Goal: Book appointment/travel/reservation

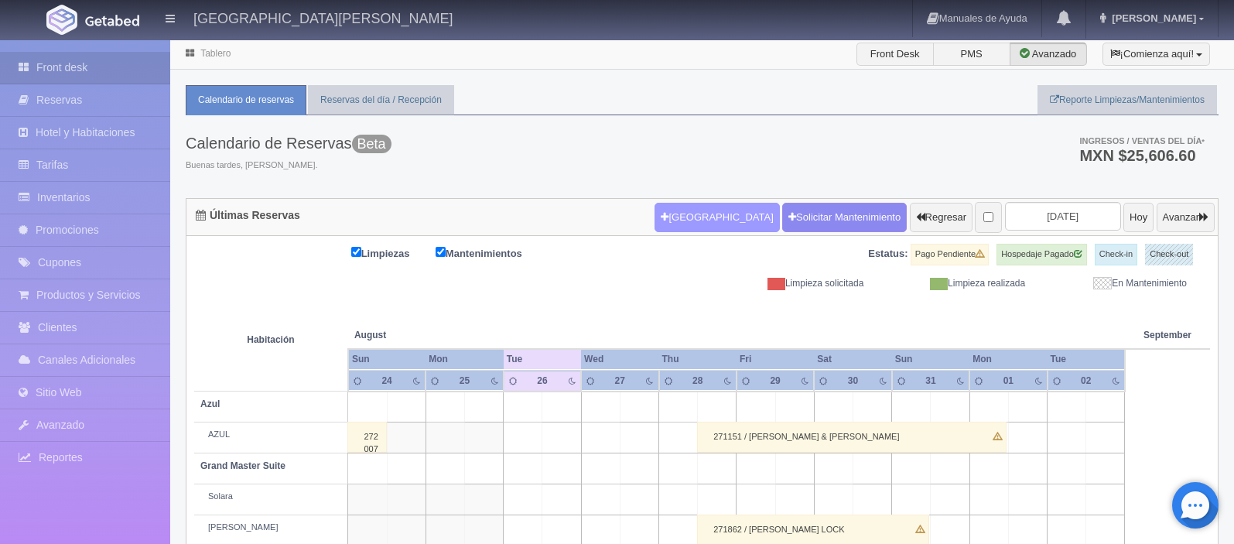
click at [669, 221] on button "[GEOGRAPHIC_DATA]" at bounding box center [717, 217] width 125 height 29
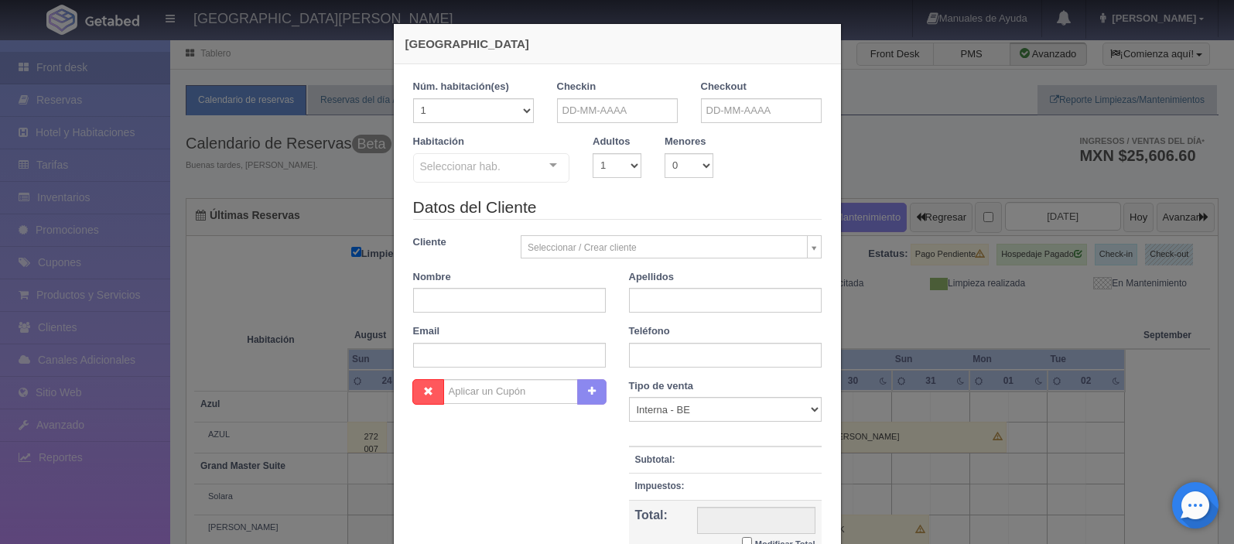
checkbox input "false"
click at [652, 112] on input "text" at bounding box center [617, 110] width 121 height 25
click at [705, 138] on span "Next" at bounding box center [702, 134] width 12 height 12
click at [612, 211] on link "9" at bounding box center [614, 207] width 20 height 22
type input "[DATE]"
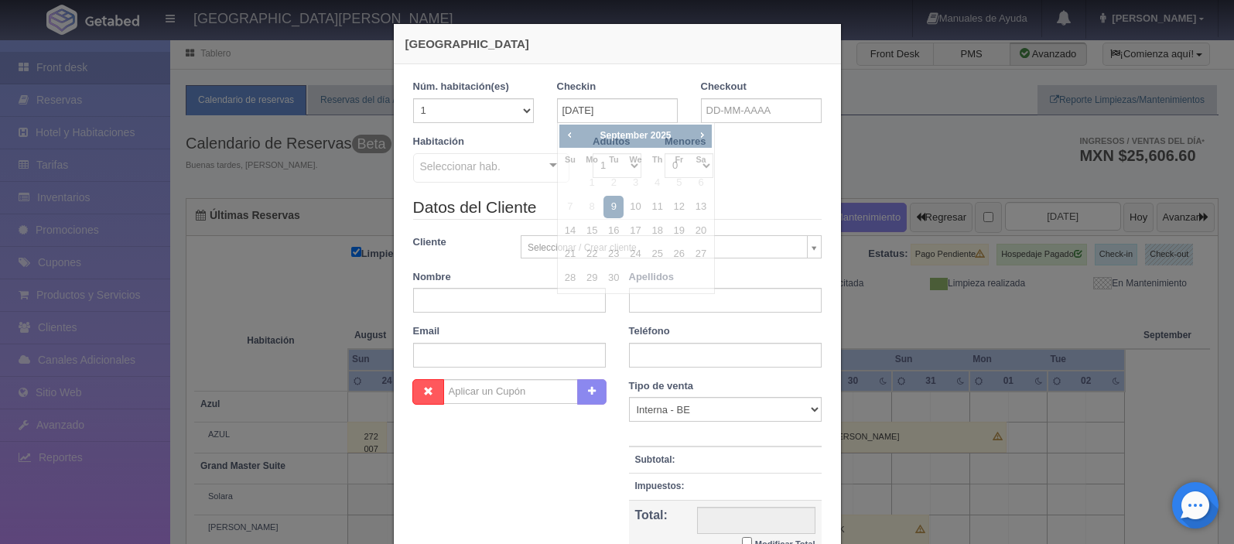
checkbox input "false"
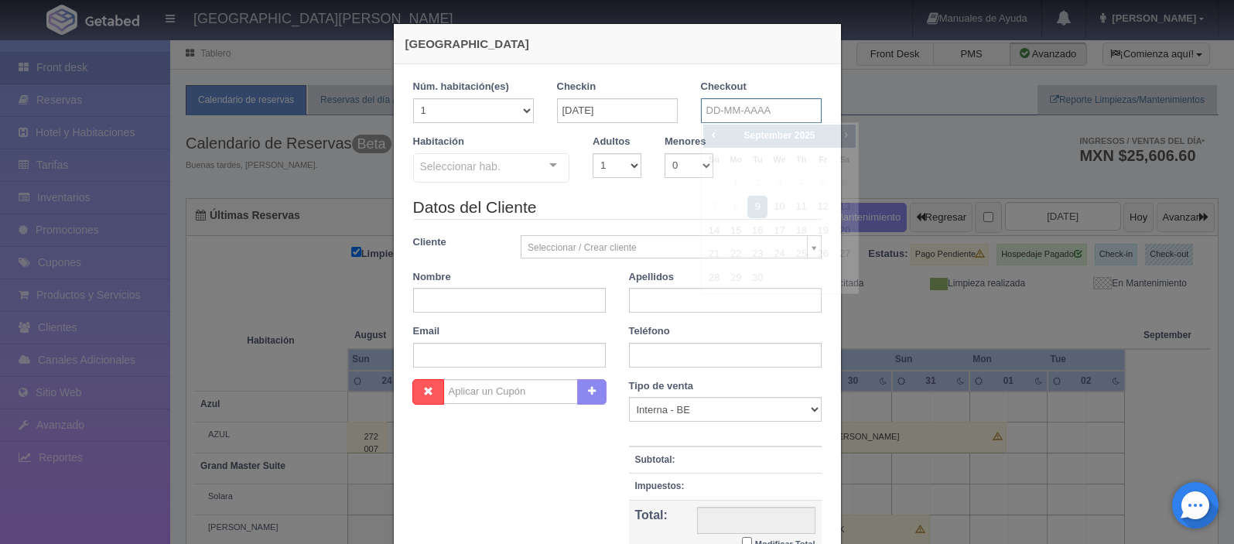
click at [711, 118] on input "text" at bounding box center [761, 110] width 121 height 25
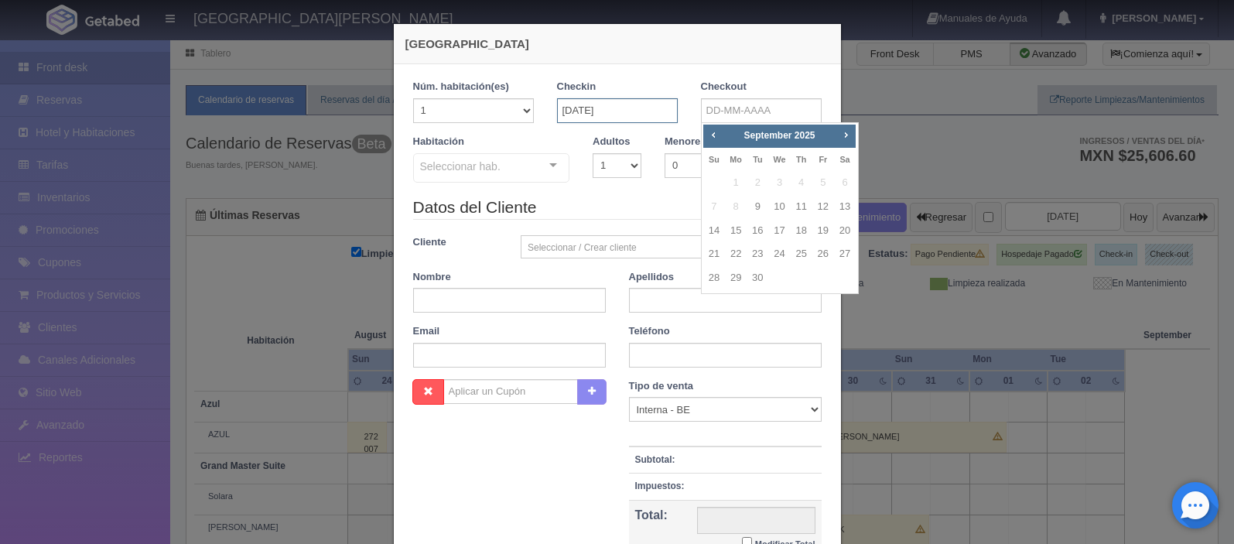
click at [620, 118] on input "[DATE]" at bounding box center [617, 110] width 121 height 25
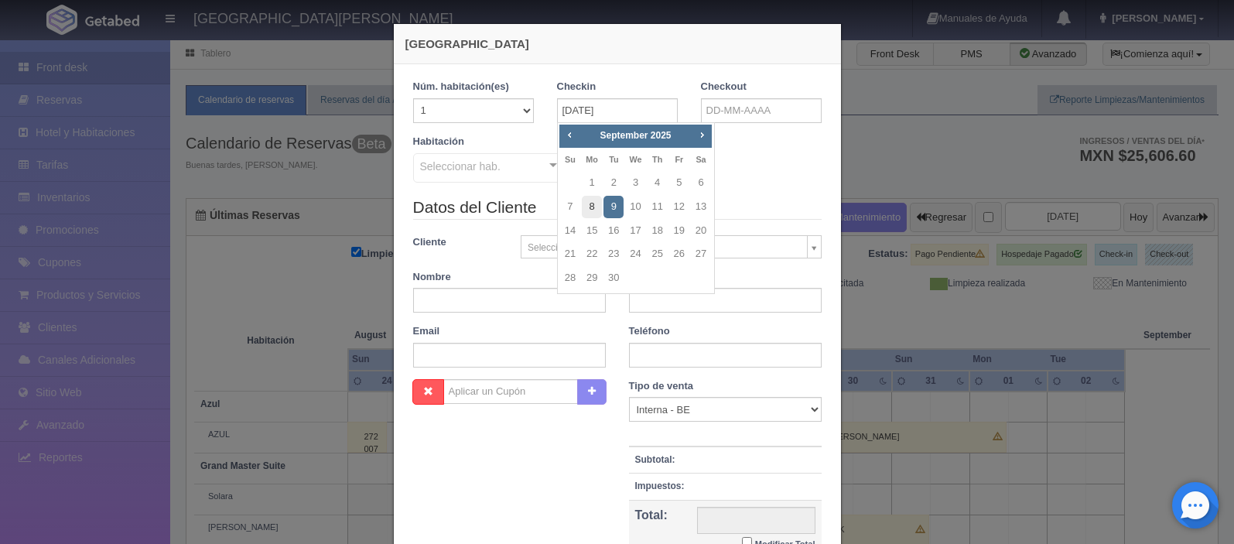
click at [593, 202] on link "8" at bounding box center [592, 207] width 20 height 22
type input "[DATE]"
checkbox input "false"
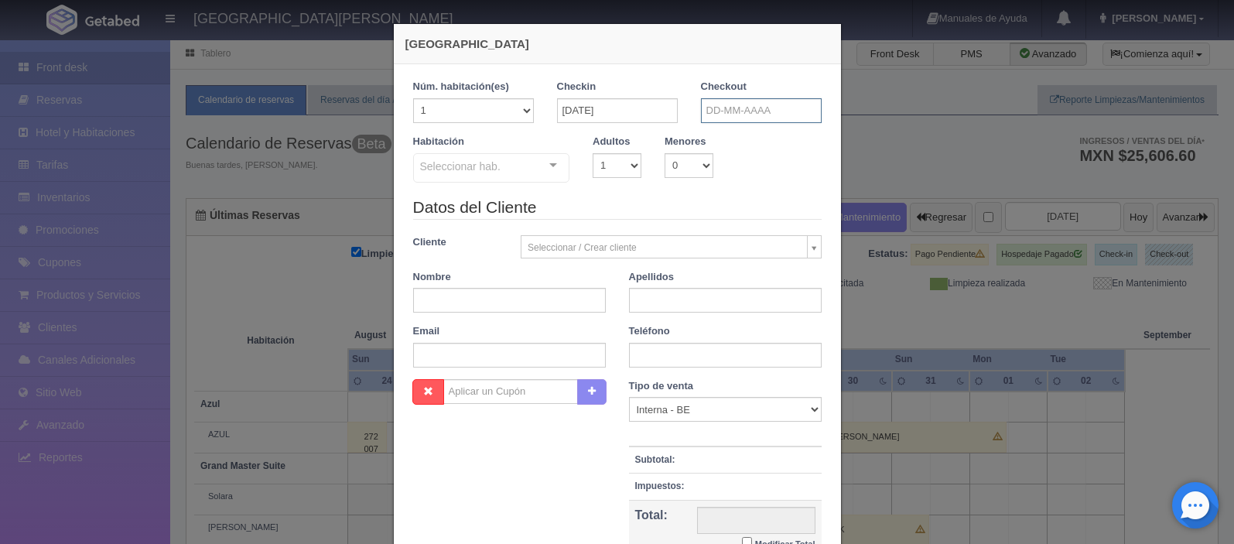
click at [723, 112] on input "text" at bounding box center [761, 110] width 121 height 25
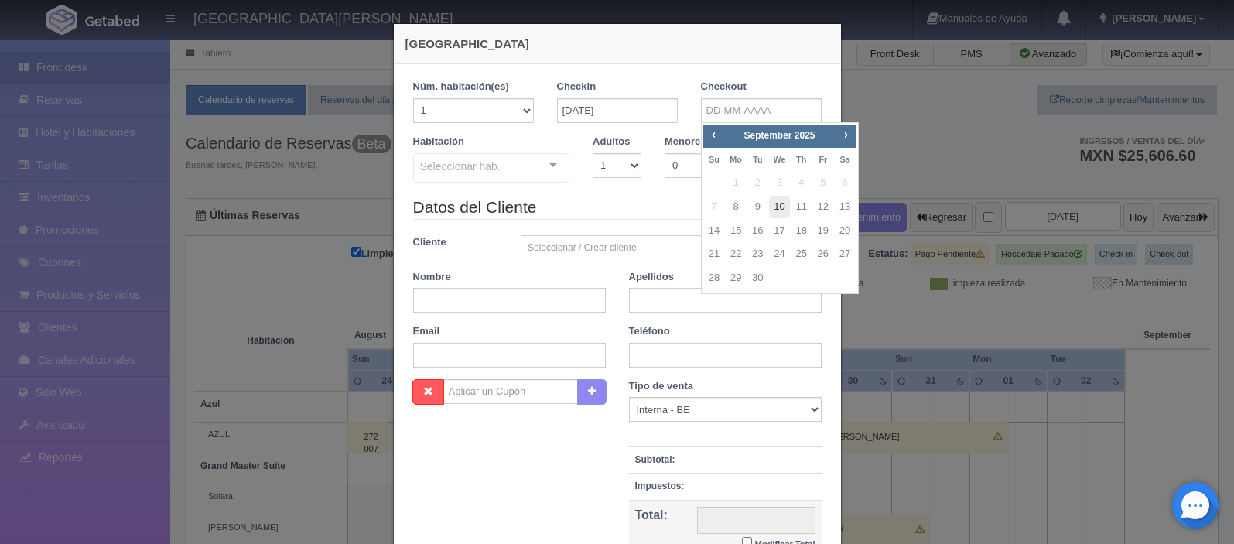
click at [782, 206] on link "10" at bounding box center [779, 207] width 20 height 22
type input "[DATE]"
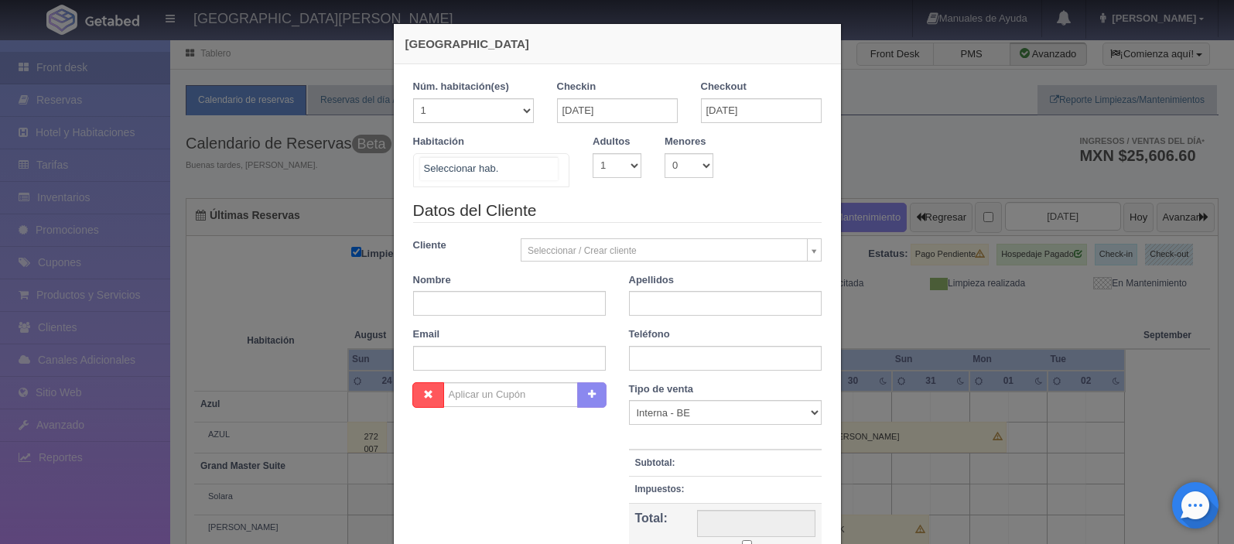
click at [554, 166] on div at bounding box center [553, 165] width 31 height 23
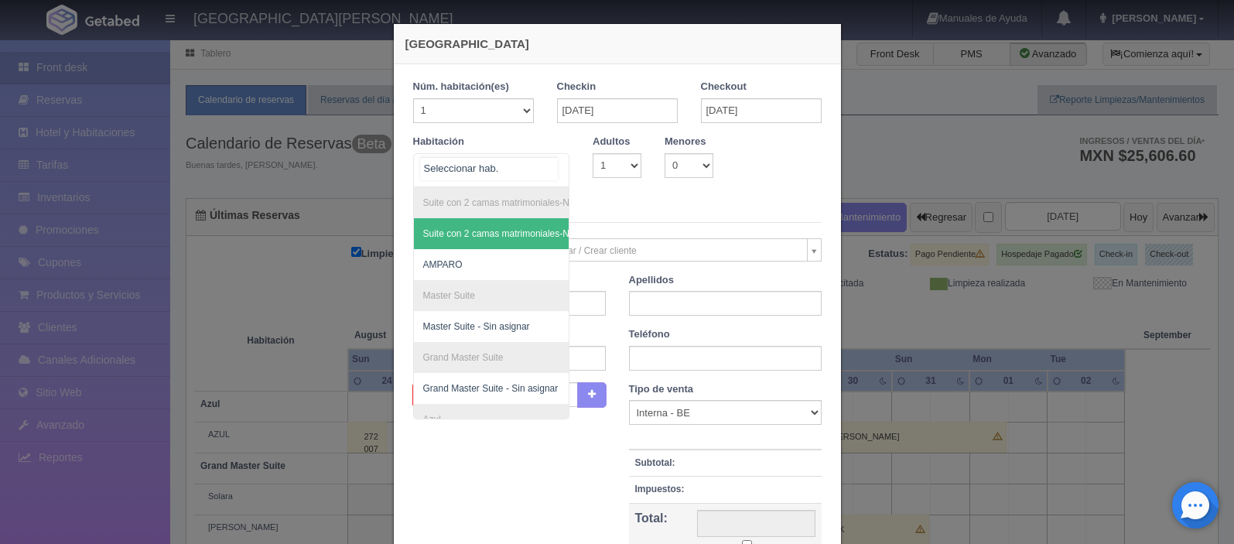
click at [554, 166] on div at bounding box center [553, 165] width 31 height 23
click at [601, 195] on form "1 Núm. habitación(es) 1 2 3 4 5 6 7 8 9 10 11 12 13 14 15 16 17 18 19 20 Checki…" at bounding box center [617, 343] width 409 height 527
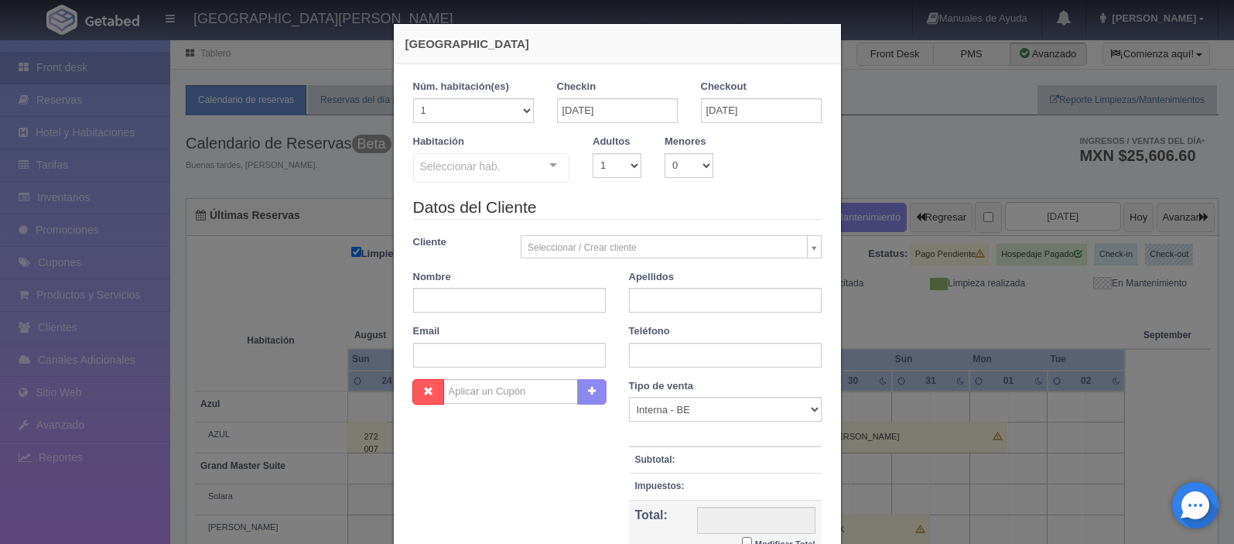
click at [560, 168] on div at bounding box center [553, 165] width 31 height 23
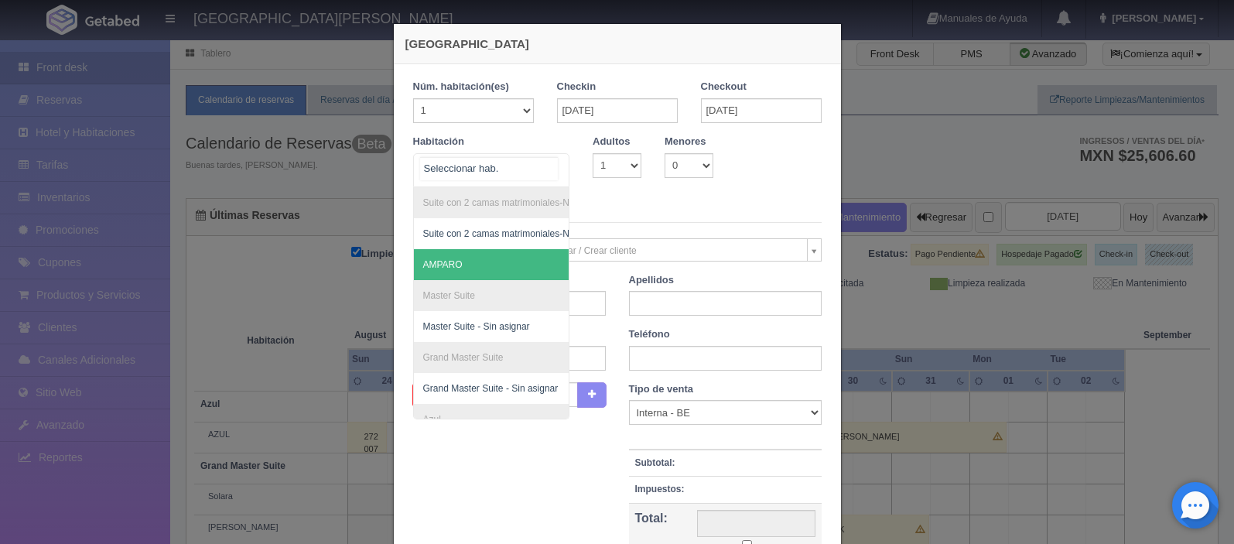
click at [507, 267] on span "AMPARO" at bounding box center [567, 264] width 306 height 31
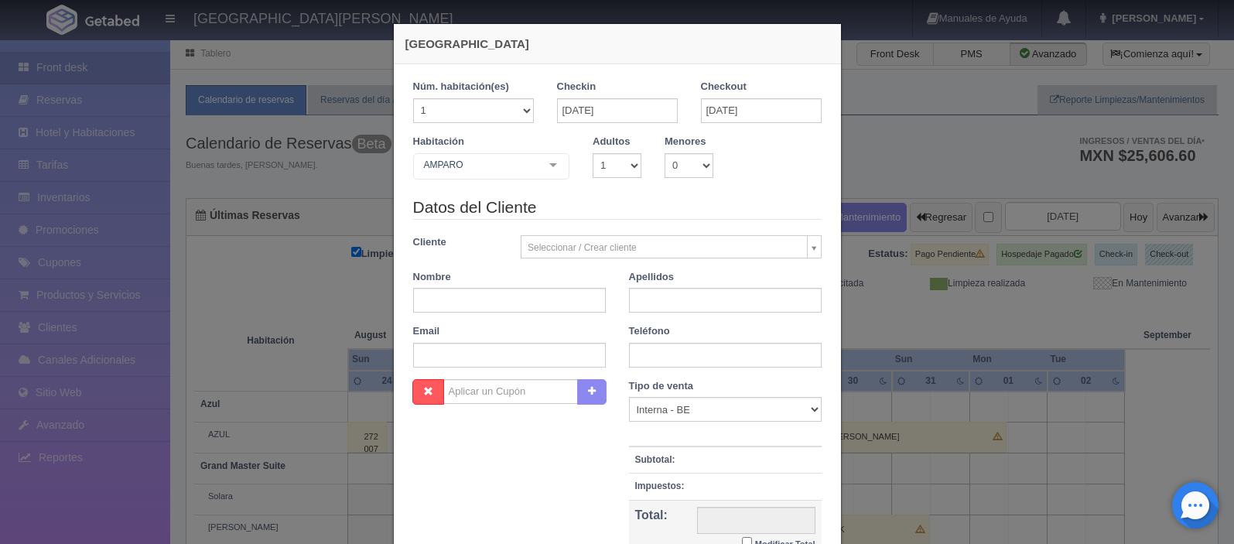
checkbox input "false"
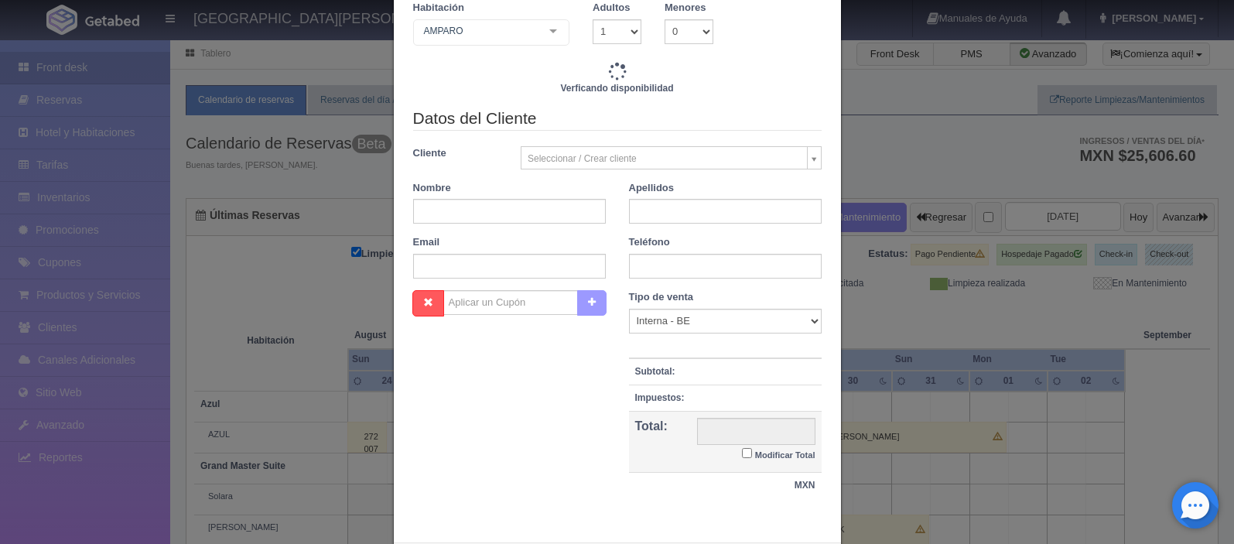
scroll to position [213, 0]
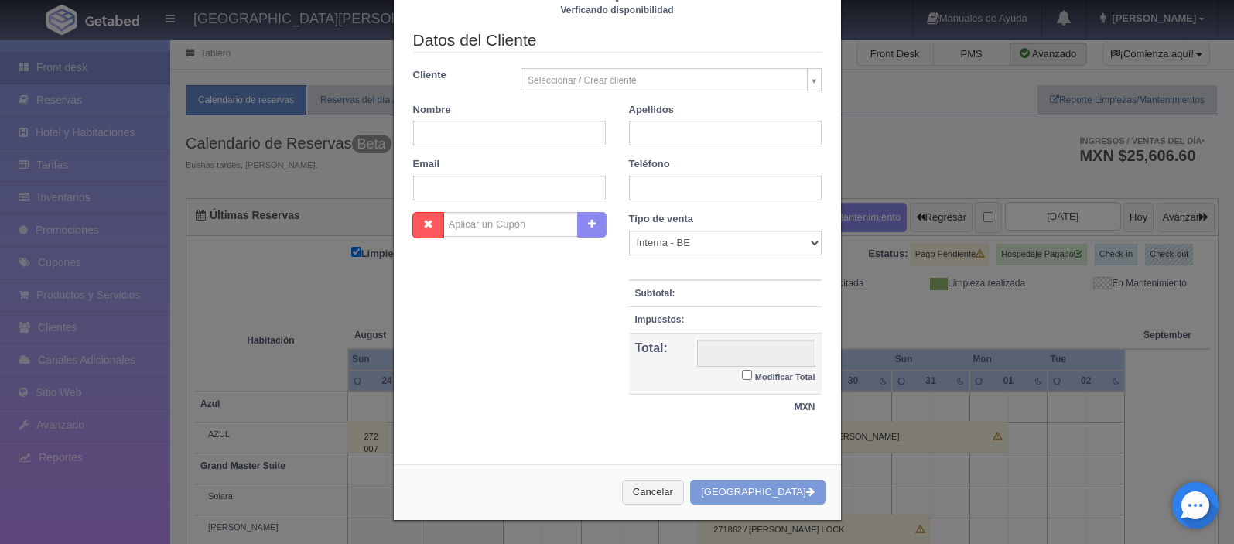
type input "7720.00"
checkbox input "false"
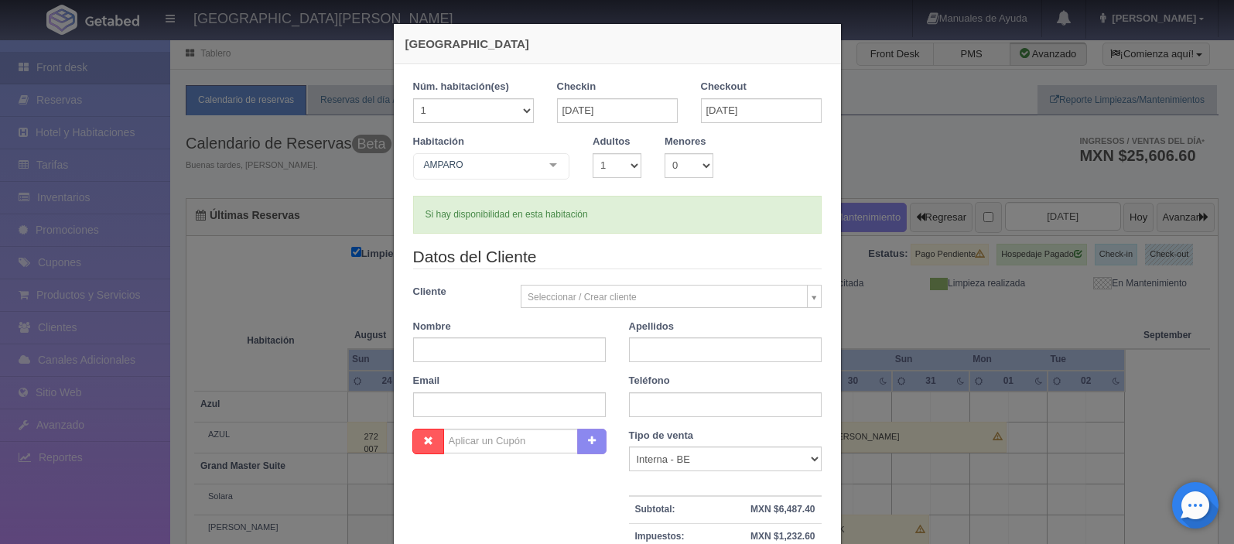
scroll to position [12, 0]
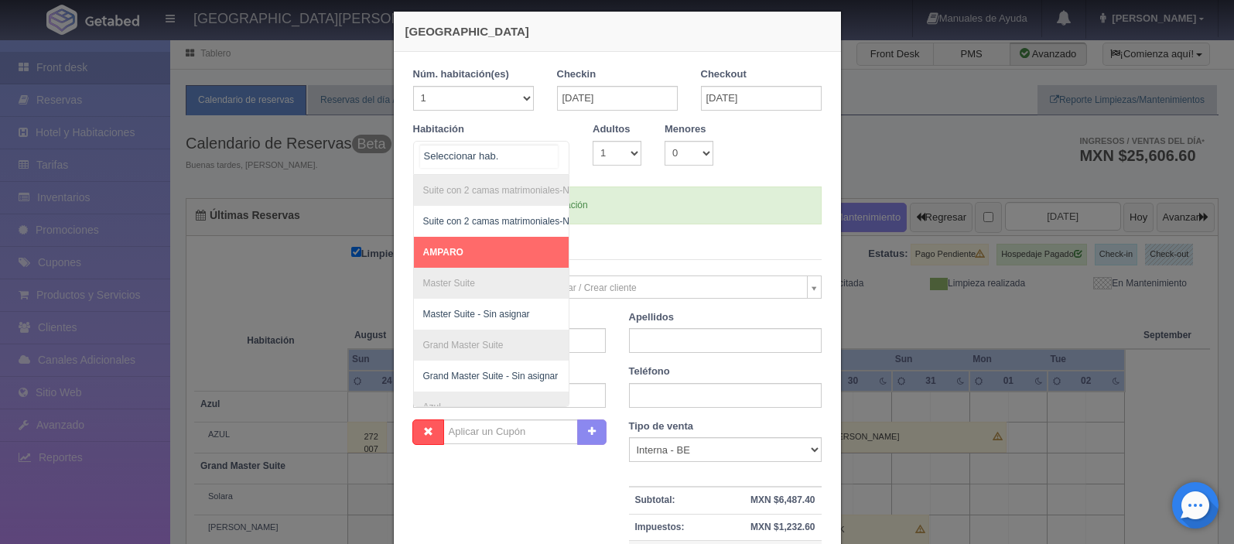
click at [552, 151] on div at bounding box center [553, 153] width 31 height 23
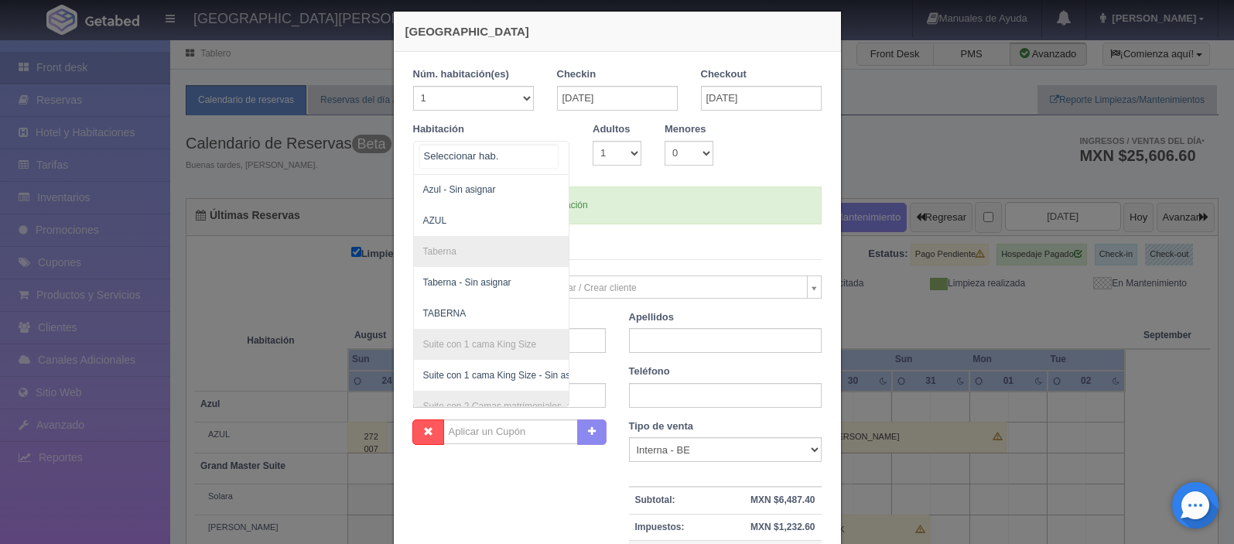
scroll to position [295, 0]
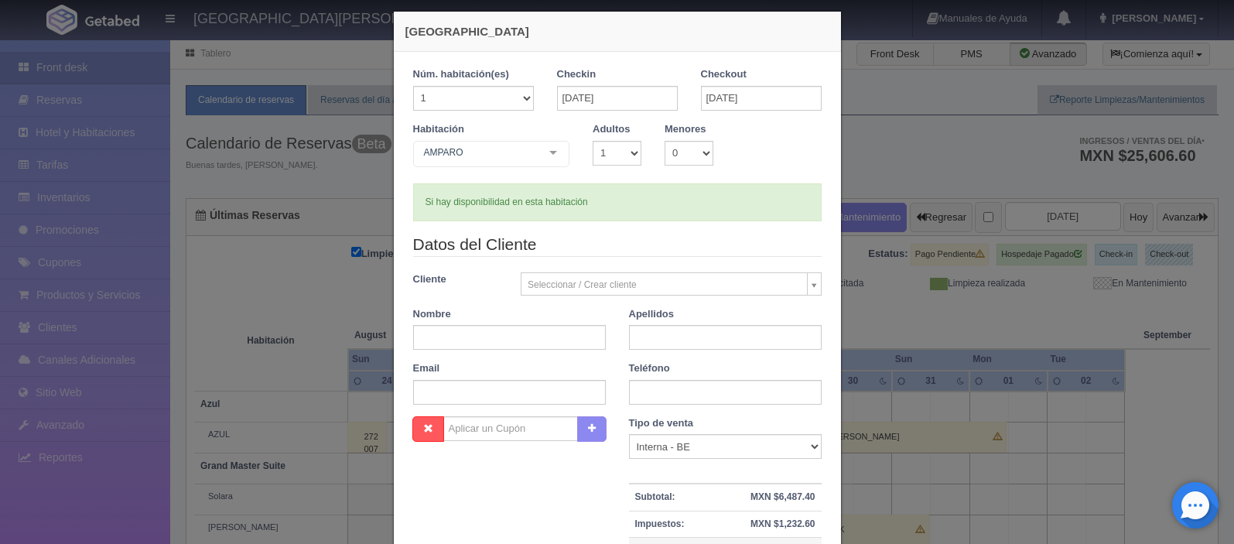
click at [917, 156] on div "[GEOGRAPHIC_DATA] 1 Núm. habitación(es) 1 2 3 4 5 6 7 8 9 10 11 12 13 14 15 16 …" at bounding box center [617, 272] width 1234 height 544
